Goal: Navigation & Orientation: Go to known website

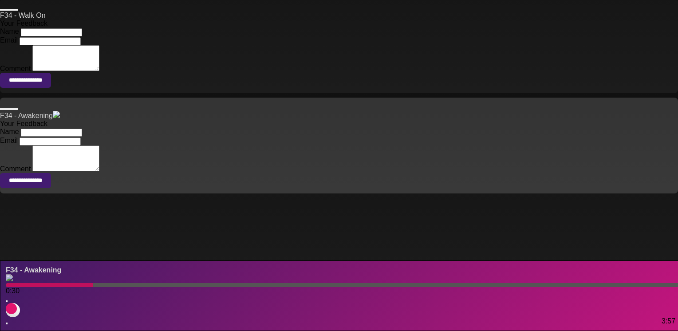
scroll to position [831, 0]
click at [18, 283] on div at bounding box center [49, 285] width 87 height 4
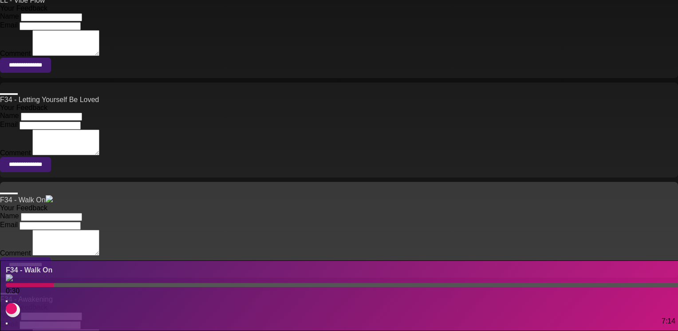
scroll to position [178, 0]
